Goal: Information Seeking & Learning: Understand process/instructions

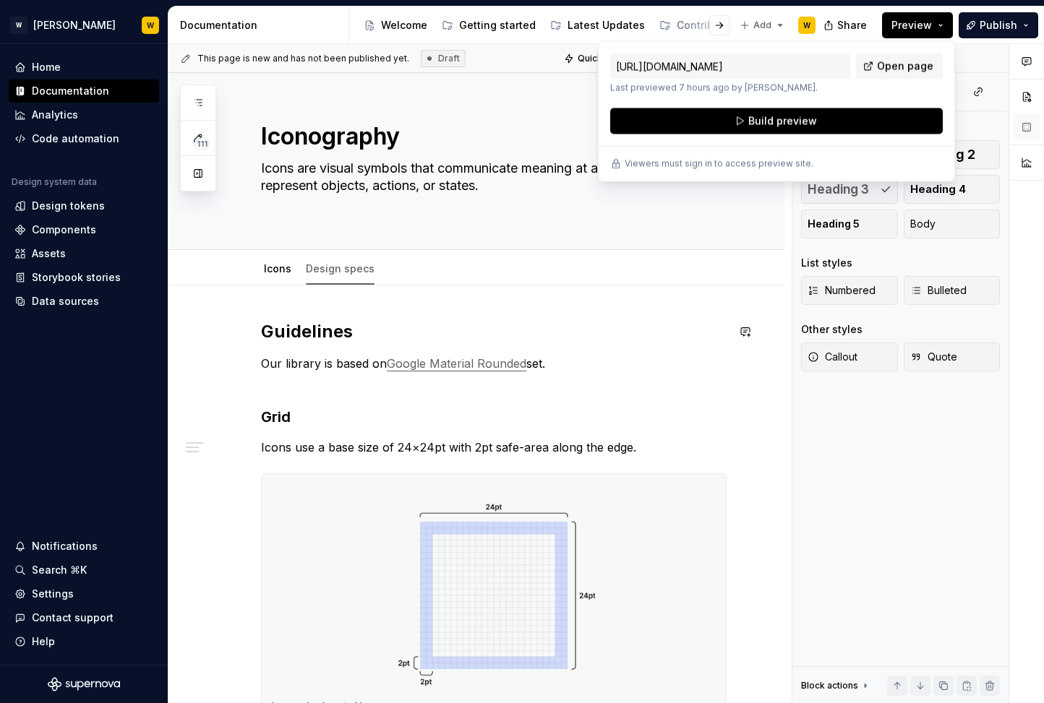
scroll to position [202, 0]
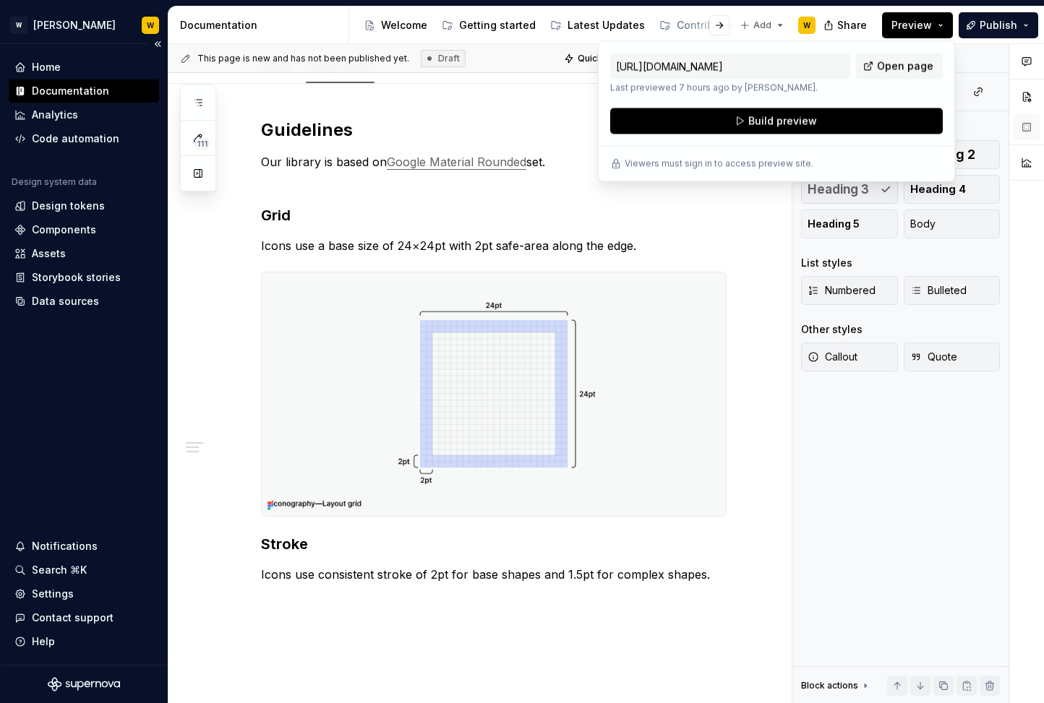
type textarea "*"
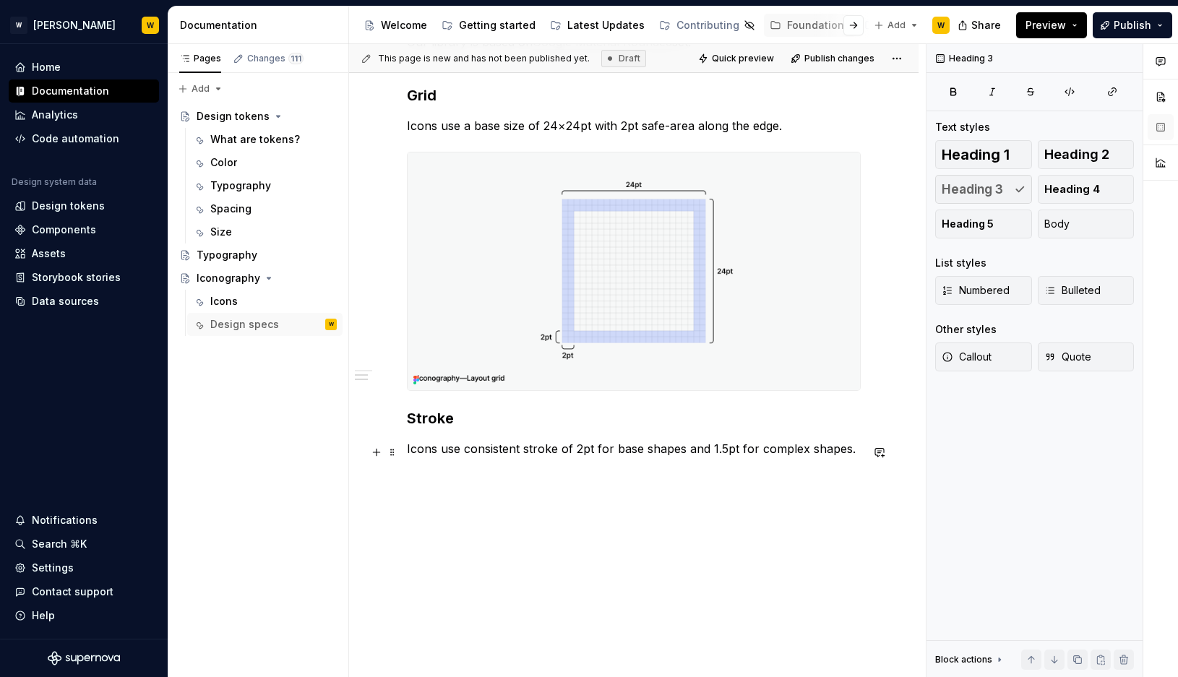
scroll to position [306, 0]
click at [643, 475] on div "Guidelines Our library is based on Google Material Rounded set. Grid Icons use …" at bounding box center [634, 237] width 454 height 476
click at [438, 519] on h3 "Caps" at bounding box center [634, 509] width 454 height 20
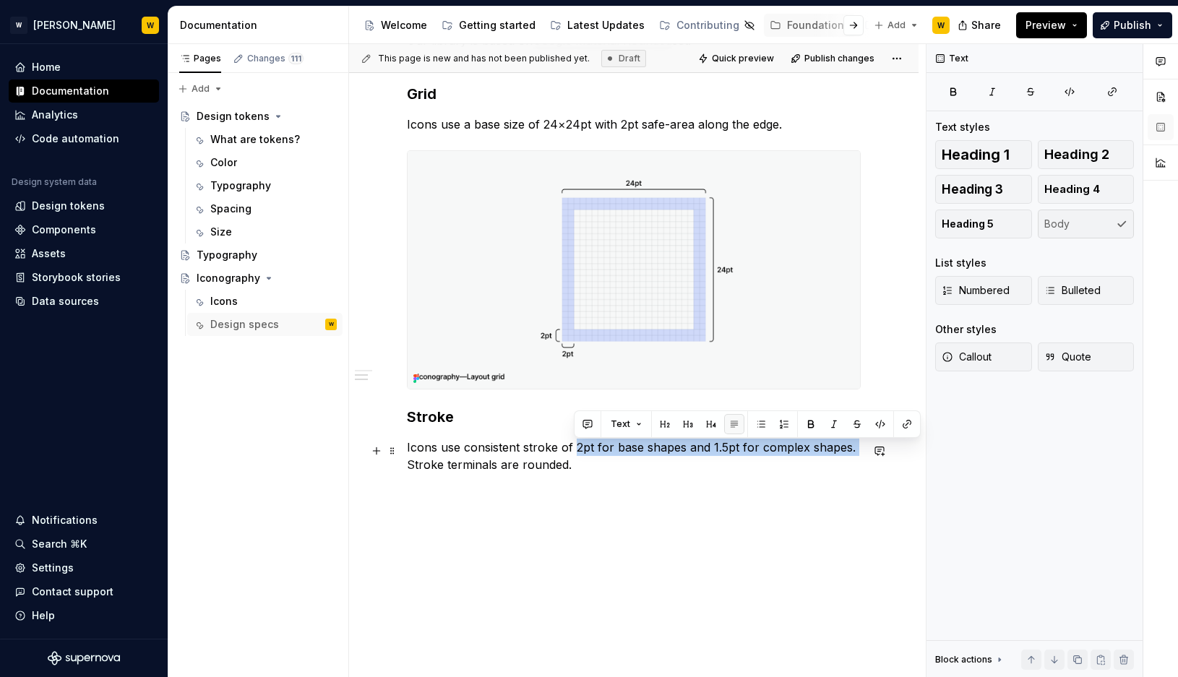
drag, startPoint x: 572, startPoint y: 459, endPoint x: 383, endPoint y: 469, distance: 189.6
click at [383, 469] on div "Guidelines Our library is based on Google Material Rounded set. Grid Icons use …" at bounding box center [634, 340] width 570 height 757
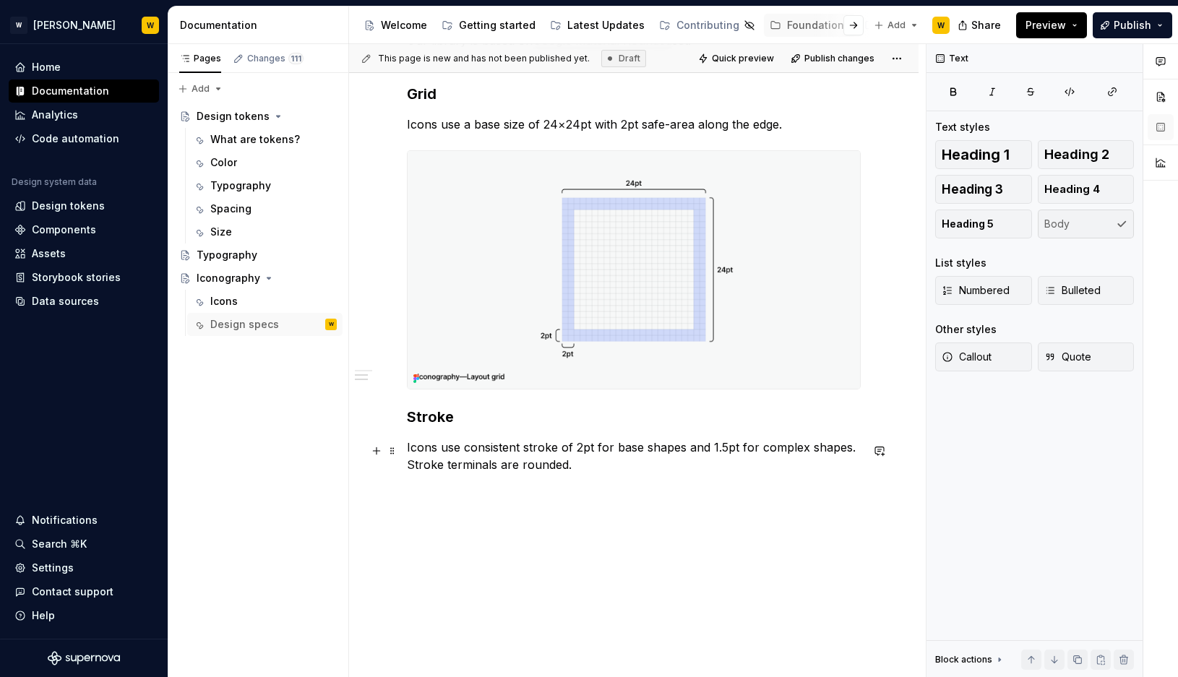
click at [573, 468] on p "Icons use consistent stroke of 2pt for base shapes and 1.5pt for complex shapes…" at bounding box center [634, 456] width 454 height 35
drag, startPoint x: 586, startPoint y: 468, endPoint x: 407, endPoint y: 468, distance: 179.3
click at [407, 468] on p "Icons use consistent stroke of 2pt for base shapes and 1.5pt for complex shapes…" at bounding box center [634, 456] width 454 height 35
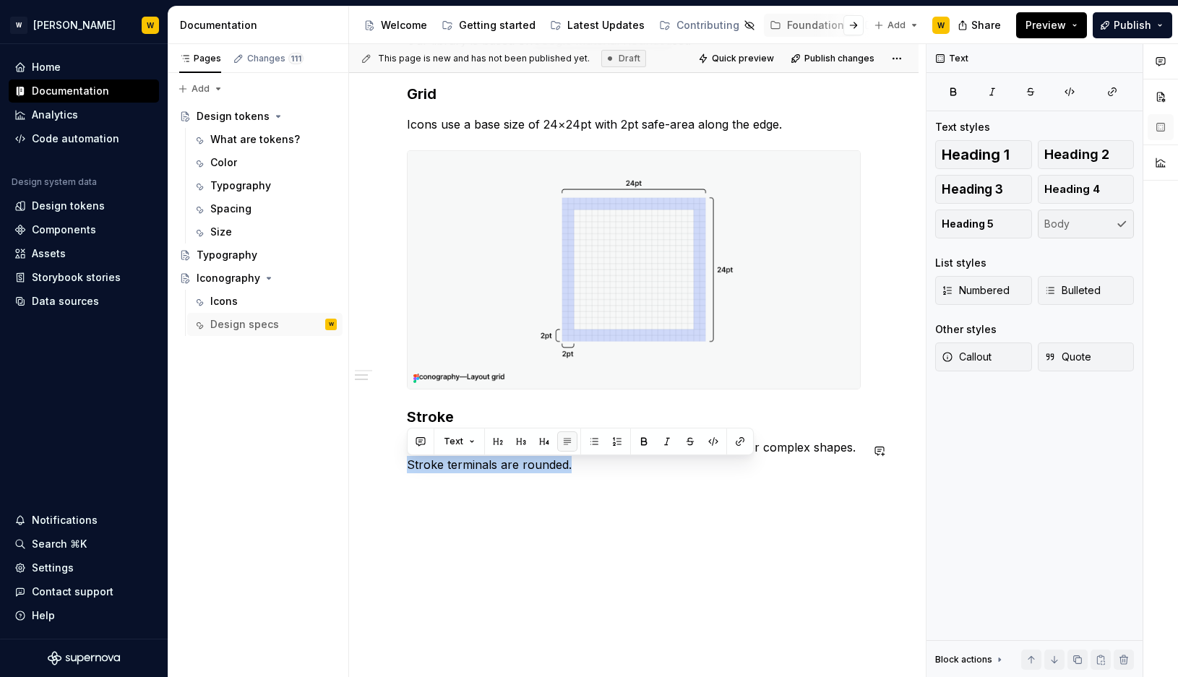
click at [589, 473] on p "Icons use consistent stroke of 2pt for base shapes and 1.5pt for complex shapes…" at bounding box center [634, 456] width 454 height 35
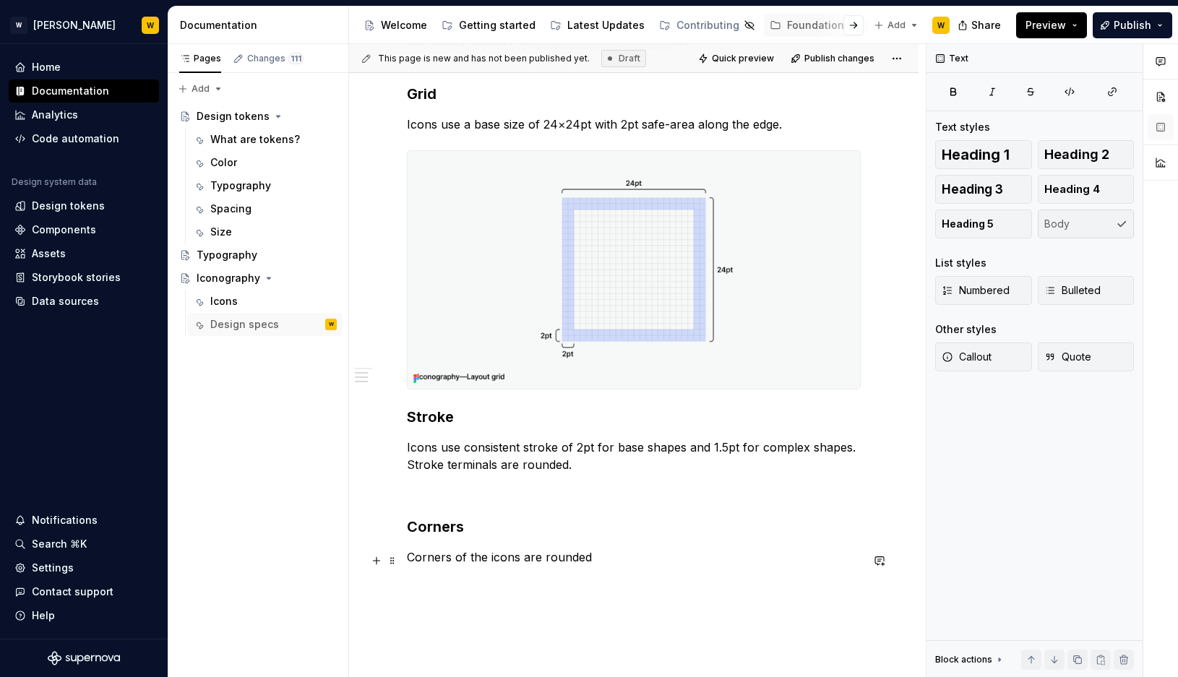
click at [610, 565] on p "Corners of the icons are rounded" at bounding box center [634, 557] width 454 height 17
drag, startPoint x: 601, startPoint y: 564, endPoint x: 452, endPoint y: 567, distance: 148.2
click at [453, 566] on p "Corners of the icons are rounded" at bounding box center [634, 557] width 454 height 17
click at [456, 555] on p "Corners" at bounding box center [634, 557] width 454 height 17
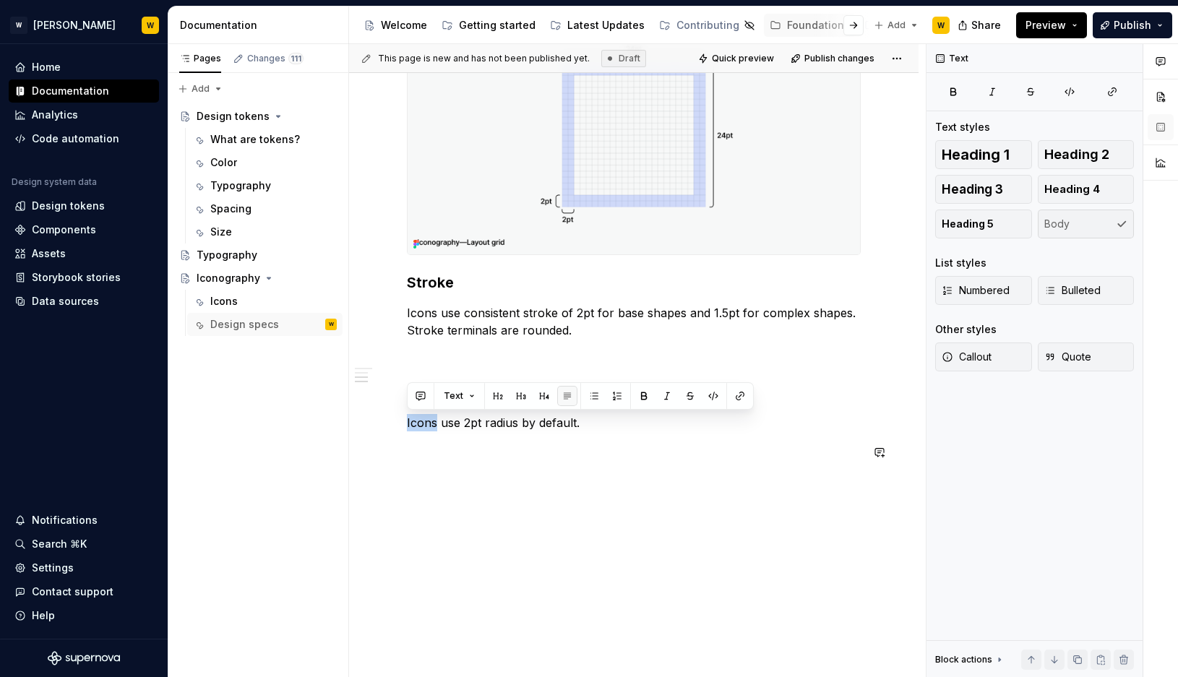
click at [510, 516] on div "Guidelines Our library is based on Google Material Rounded set. Grid Icons use …" at bounding box center [634, 253] width 570 height 850
click at [518, 437] on div "Guidelines Our library is based on Google Material Rounded set. Grid Icons use …" at bounding box center [634, 160] width 454 height 595
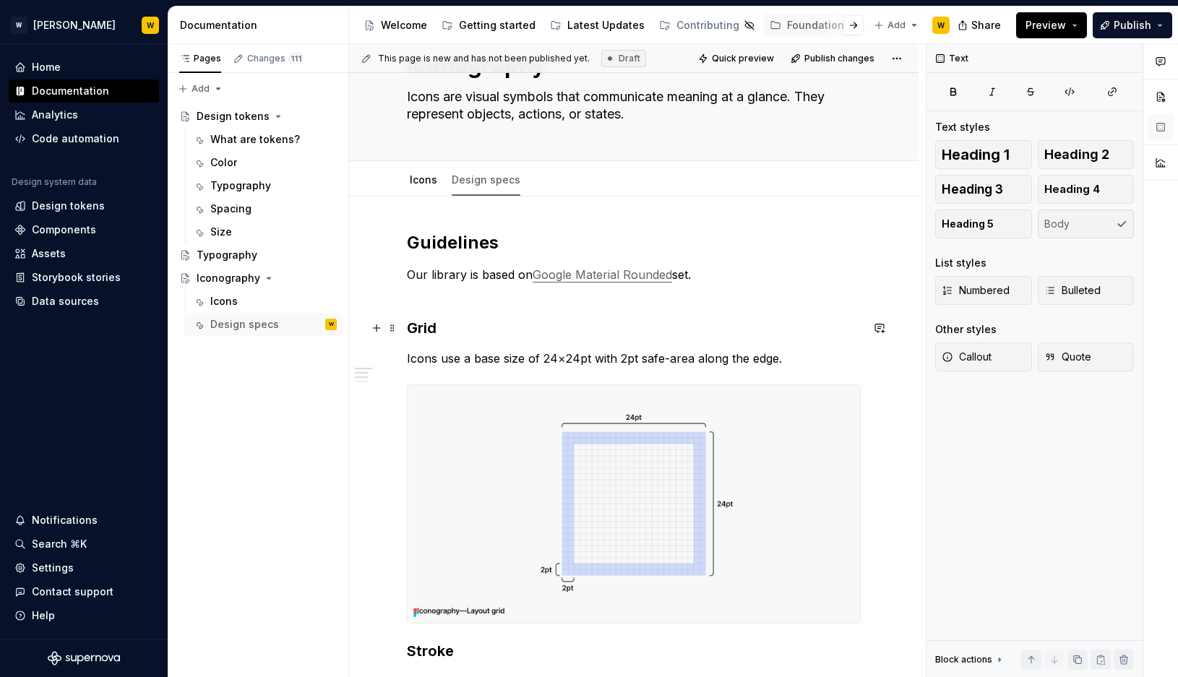
scroll to position [66, 0]
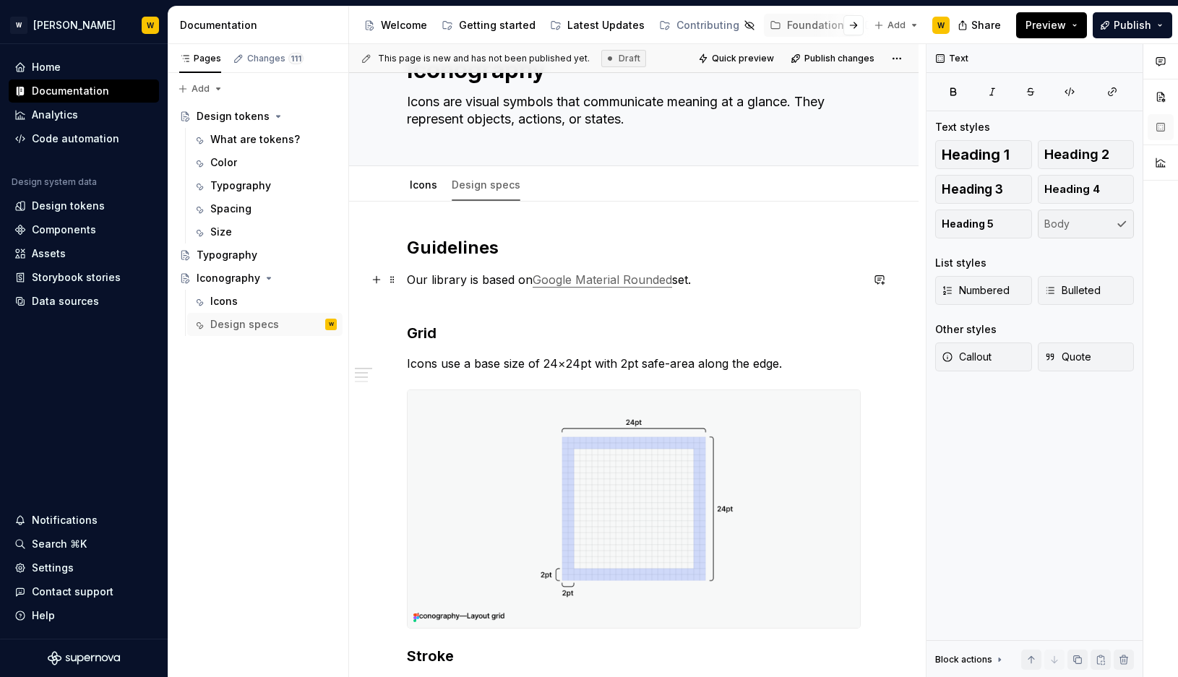
click at [456, 296] on p "Our library is based on Google Material Rounded set." at bounding box center [634, 288] width 454 height 35
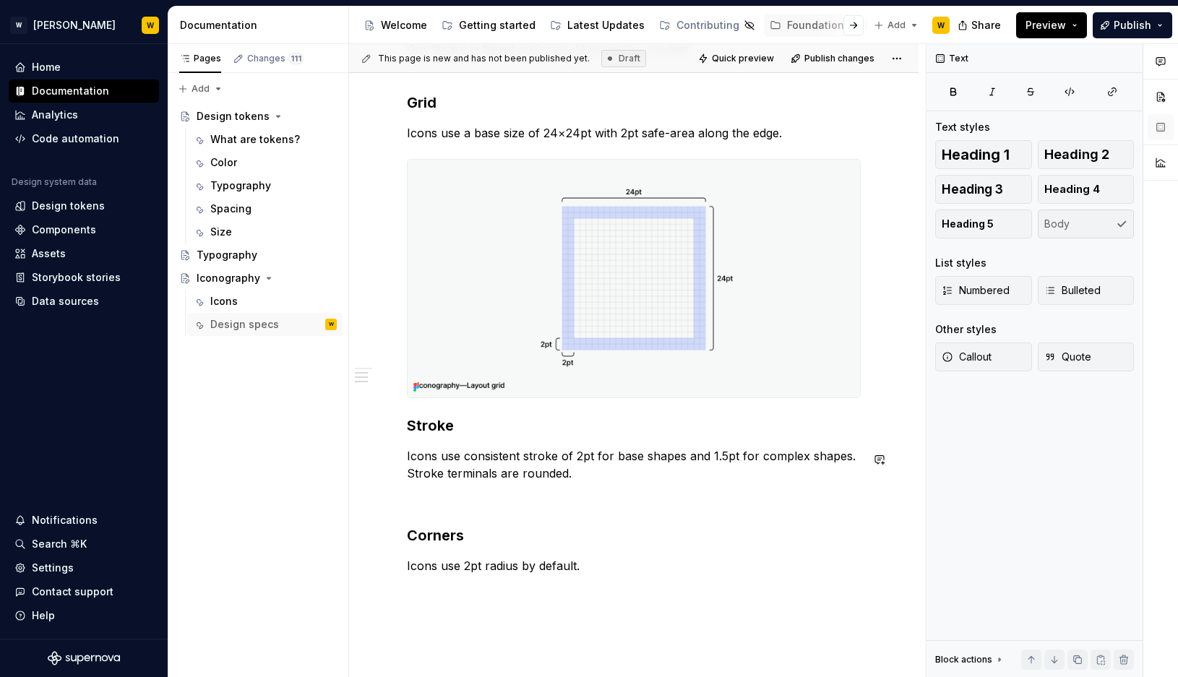
scroll to position [284, 0]
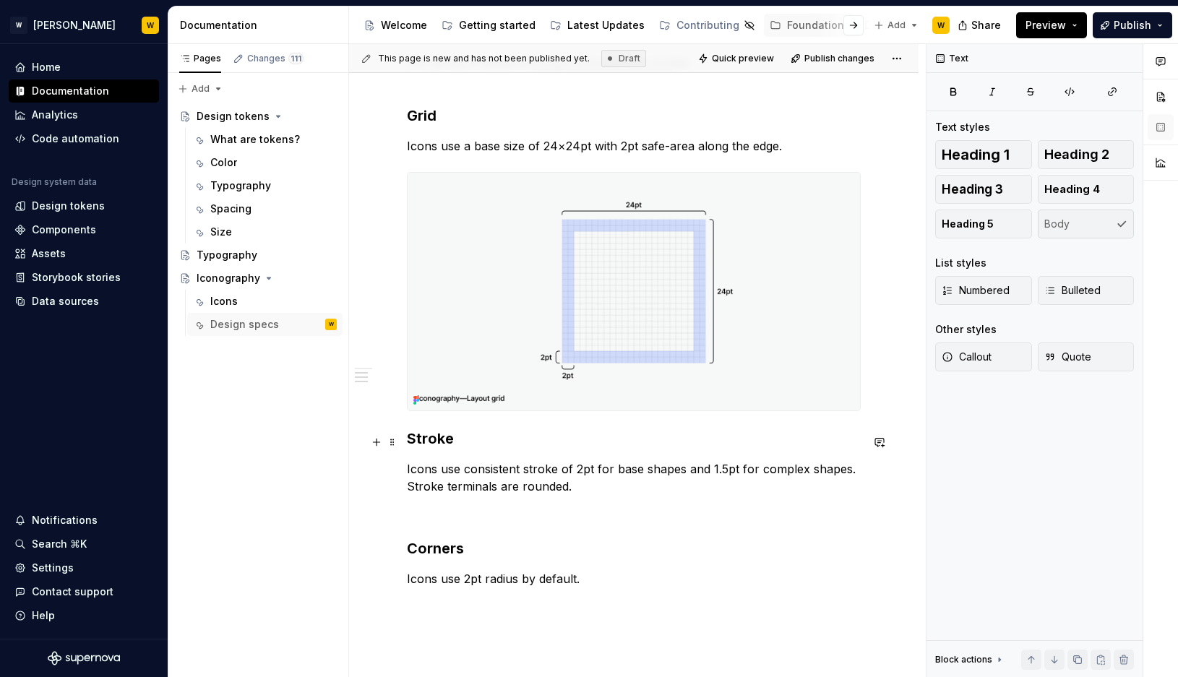
click at [411, 445] on h3 "Stroke" at bounding box center [634, 439] width 454 height 20
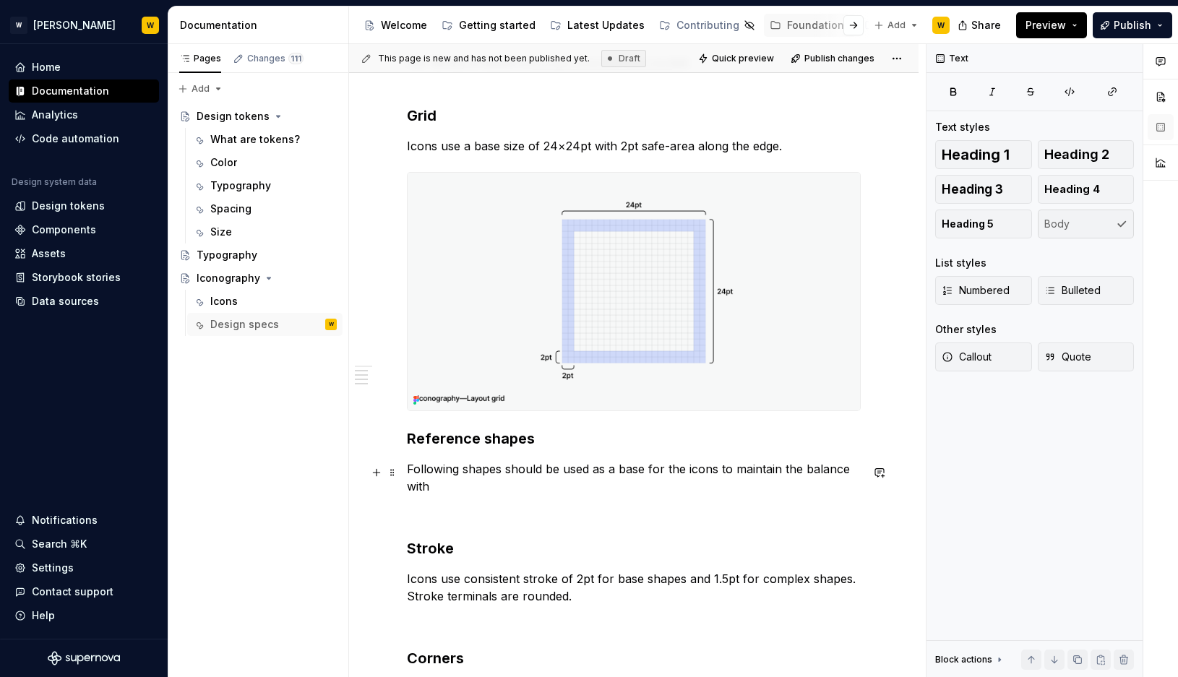
click at [456, 470] on p "Following shapes should be used as a base for the icons to maintain the balance…" at bounding box center [634, 477] width 454 height 35
click at [519, 511] on p at bounding box center [634, 512] width 454 height 17
click at [483, 495] on p "Following base shapes should be used as a base for the icons to maintain the ba…" at bounding box center [634, 477] width 454 height 35
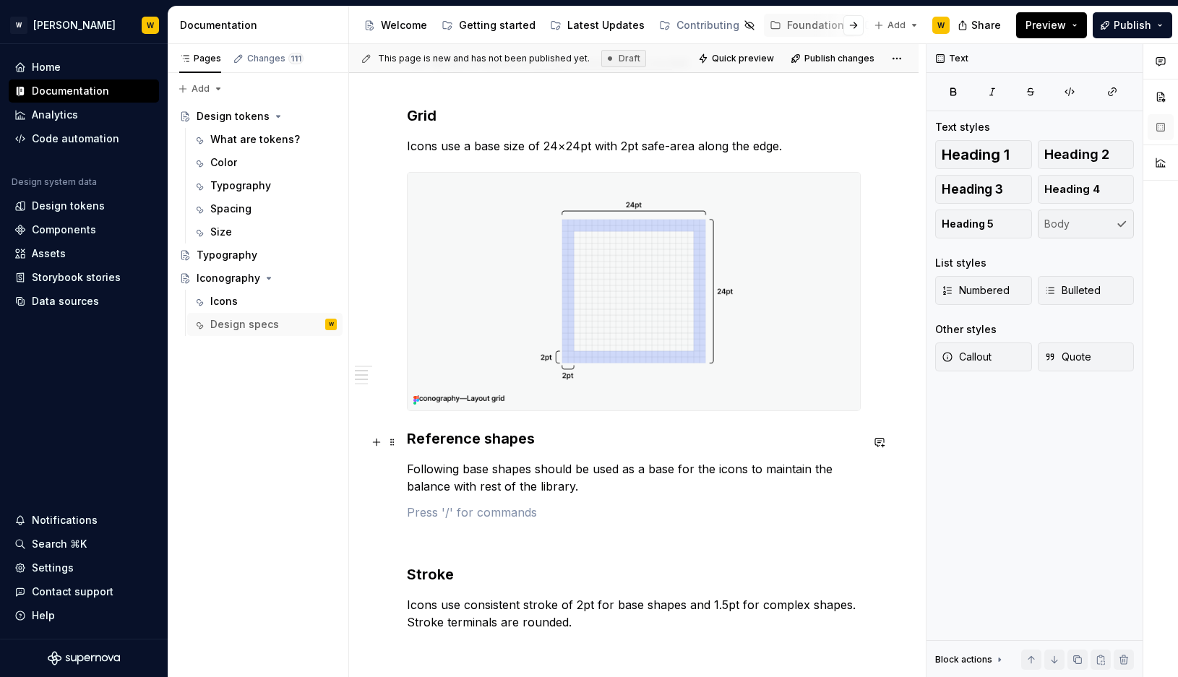
click at [408, 443] on h3 "Reference shapes" at bounding box center [634, 439] width 454 height 20
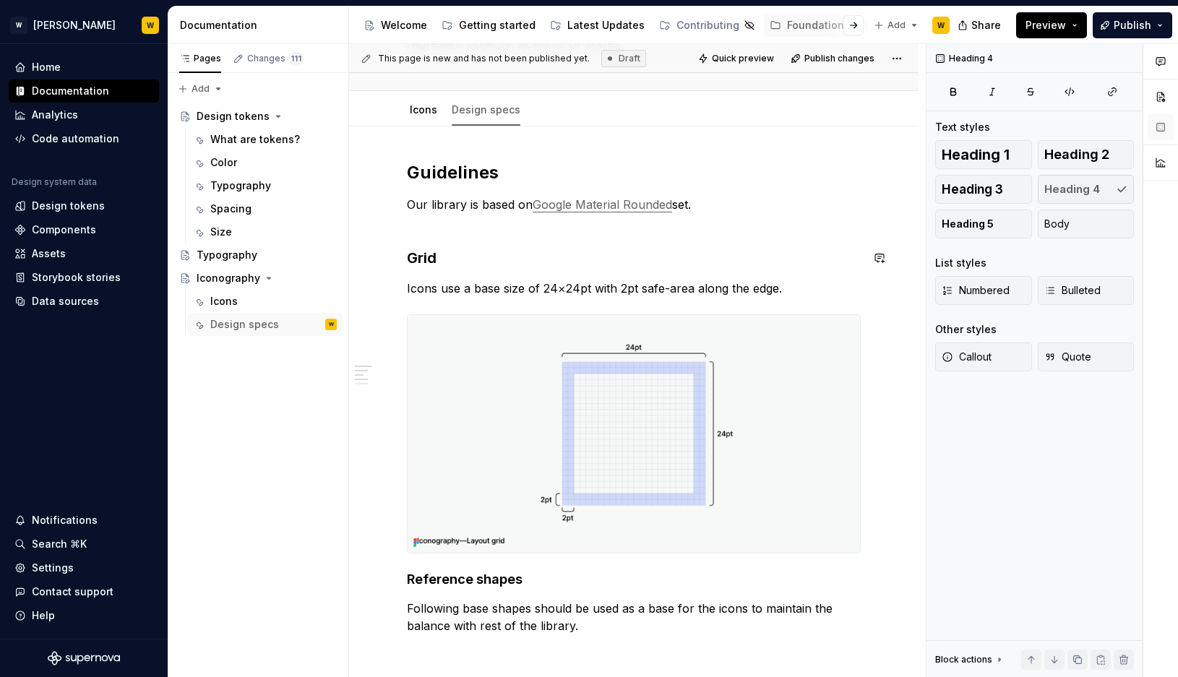
scroll to position [103, 0]
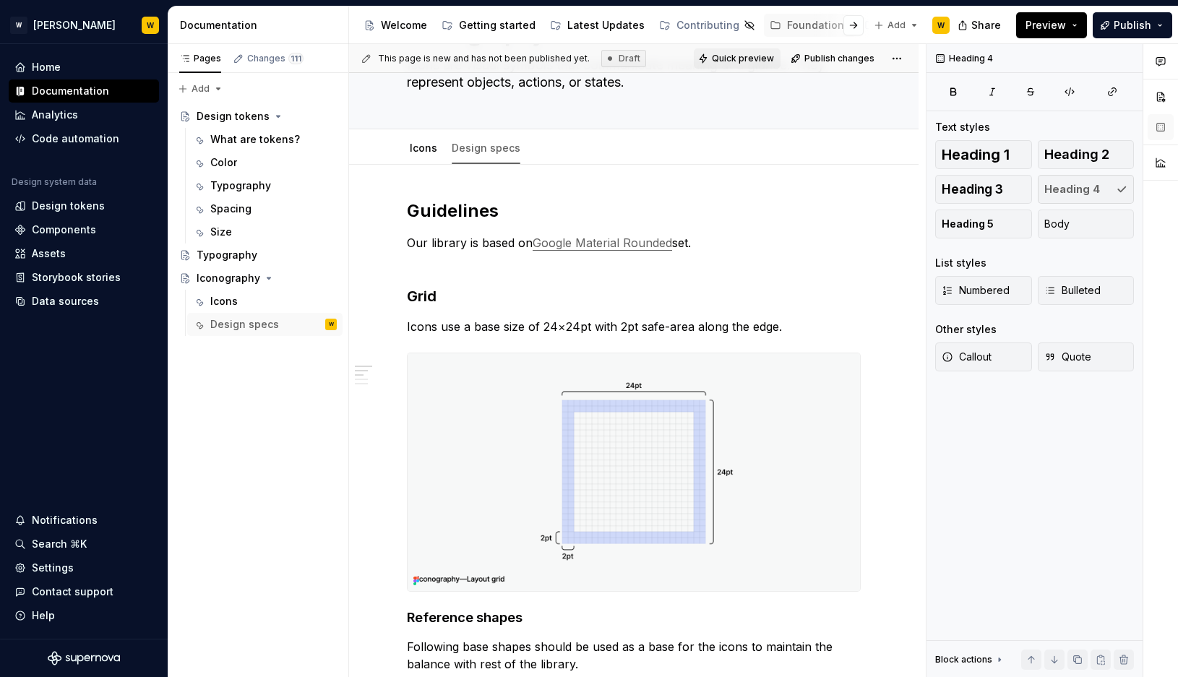
click at [746, 54] on span "Quick preview" at bounding box center [743, 59] width 62 height 12
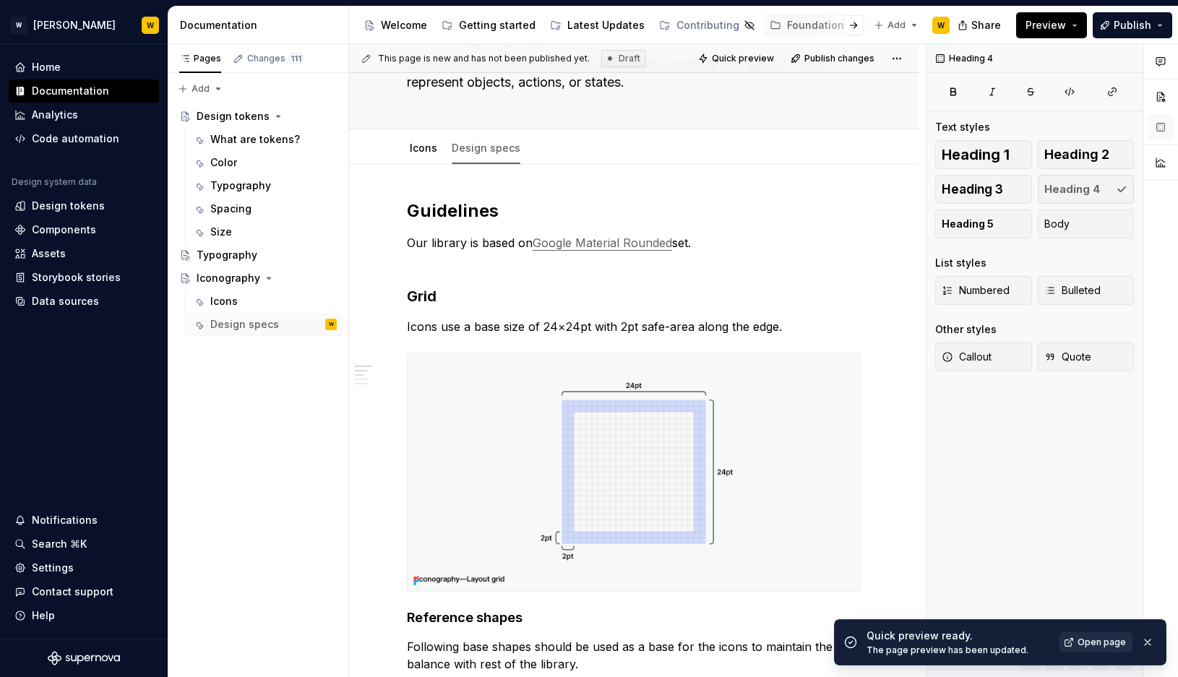
click at [1043, 637] on span "Open page" at bounding box center [1102, 643] width 48 height 12
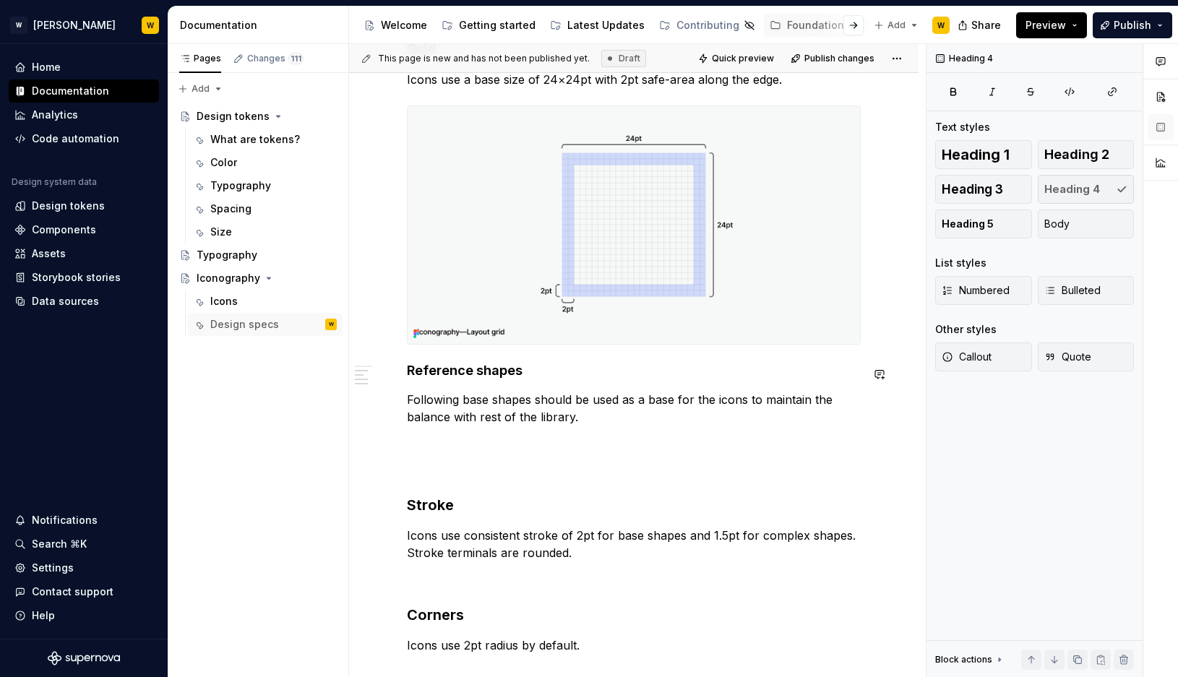
scroll to position [356, 0]
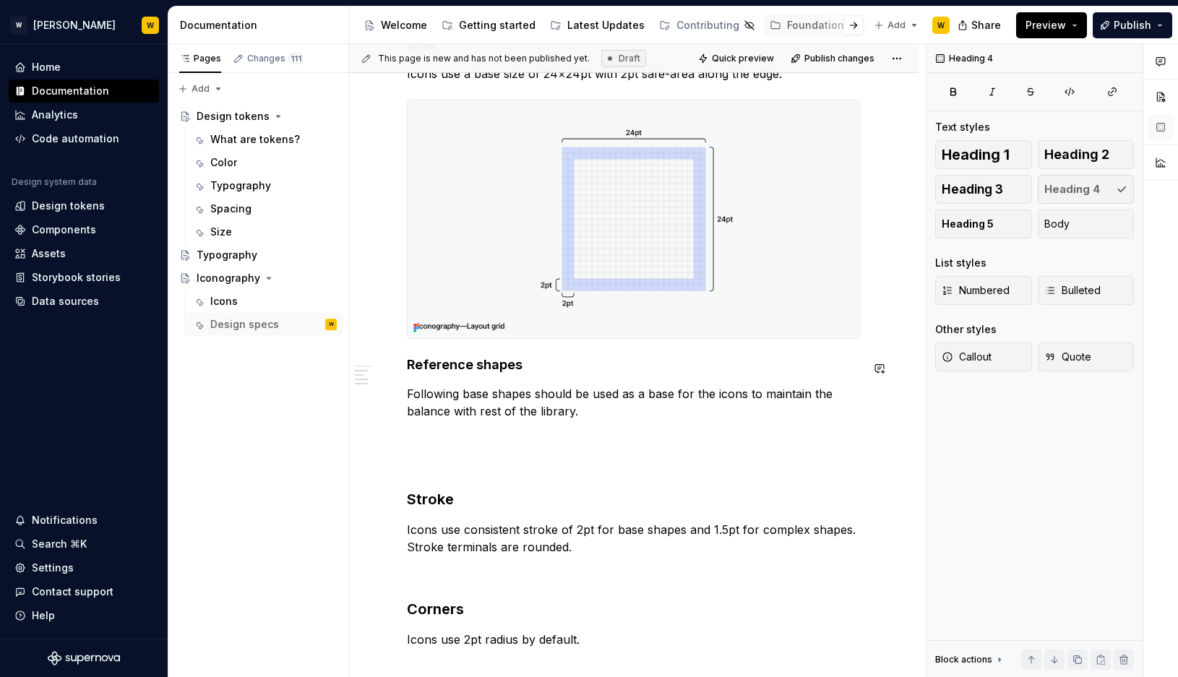
click at [413, 377] on div "Guidelines Our library is based on Google Material Rounded set. Grid Icons use …" at bounding box center [634, 311] width 454 height 728
click at [406, 365] on div "Guidelines Our library is based on Google Material Rounded set. Grid Icons use …" at bounding box center [634, 403] width 570 height 983
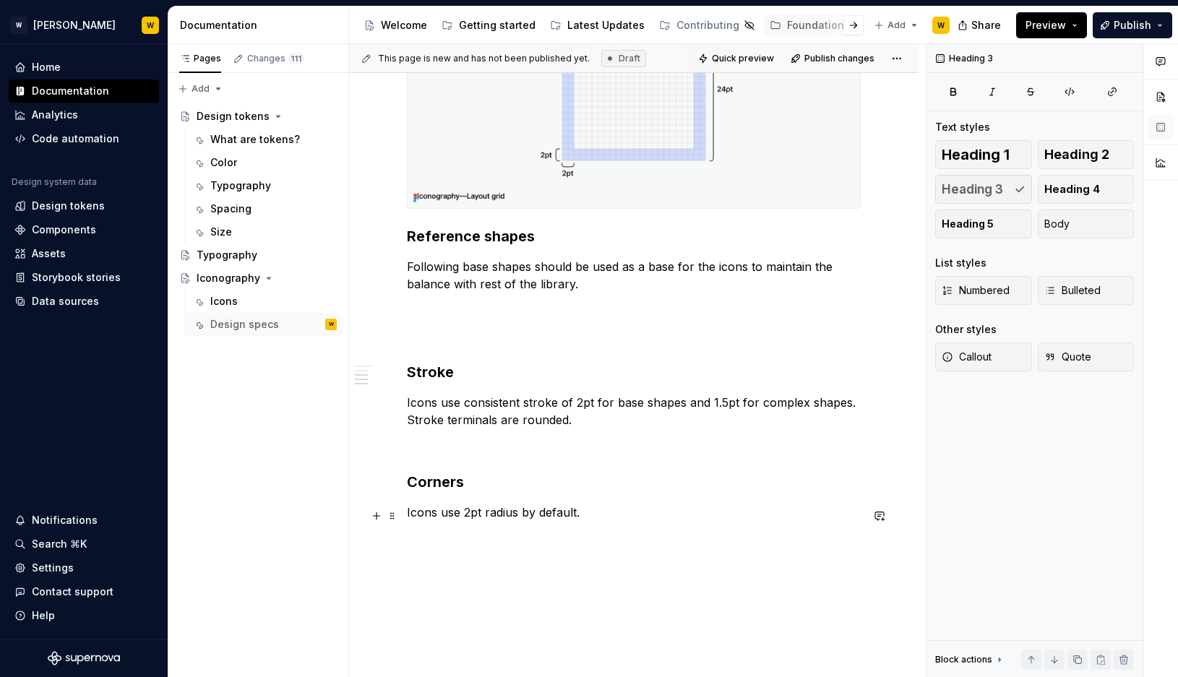
scroll to position [580, 0]
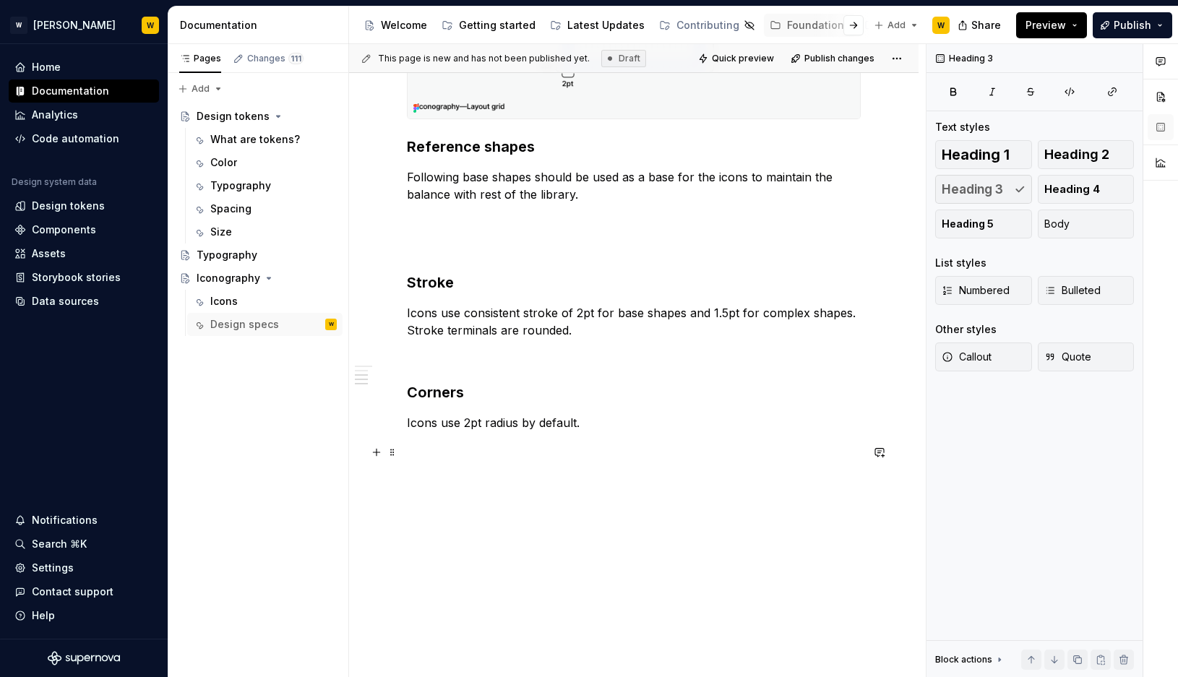
click at [461, 468] on div "Guidelines Our library is based on Google Material Rounded set. Grid Icons use …" at bounding box center [634, 101] width 454 height 748
click at [611, 424] on p "Icons use 2pt radius by default." at bounding box center [634, 422] width 454 height 17
click at [465, 281] on h3 "Stroke" at bounding box center [634, 282] width 454 height 20
click at [523, 484] on div "Guidelines Our library is based on Google Material Rounded set. Grid Icons use …" at bounding box center [634, 185] width 570 height 986
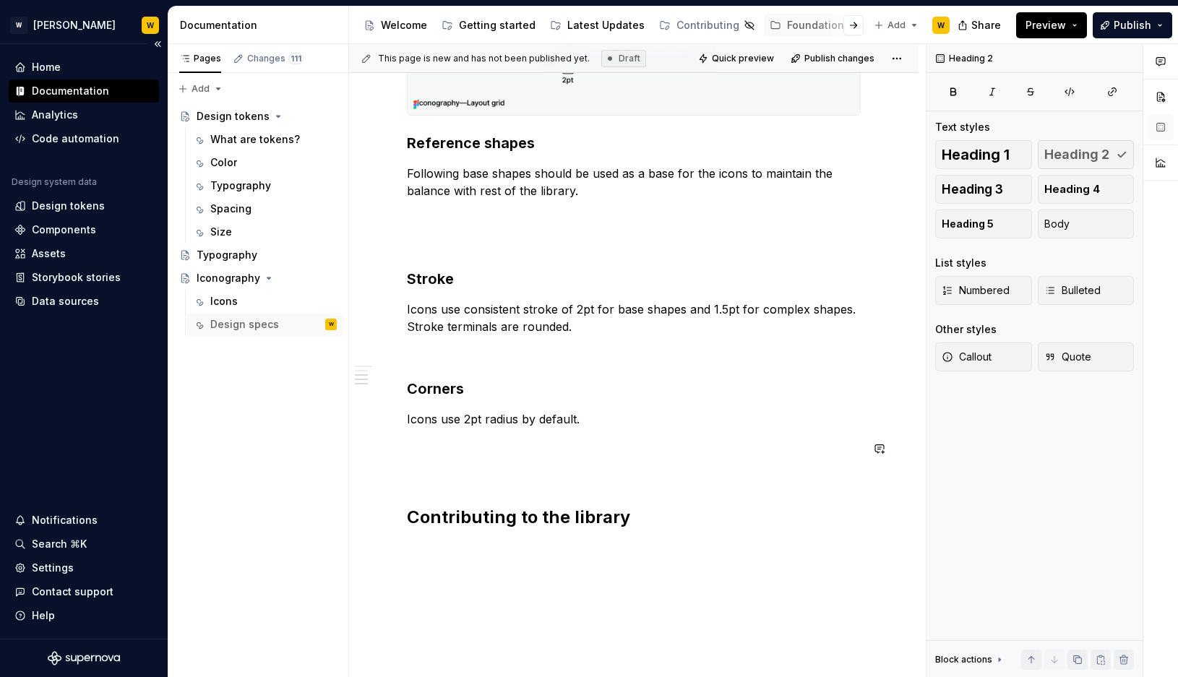
type textarea "*"
